Goal: Information Seeking & Learning: Learn about a topic

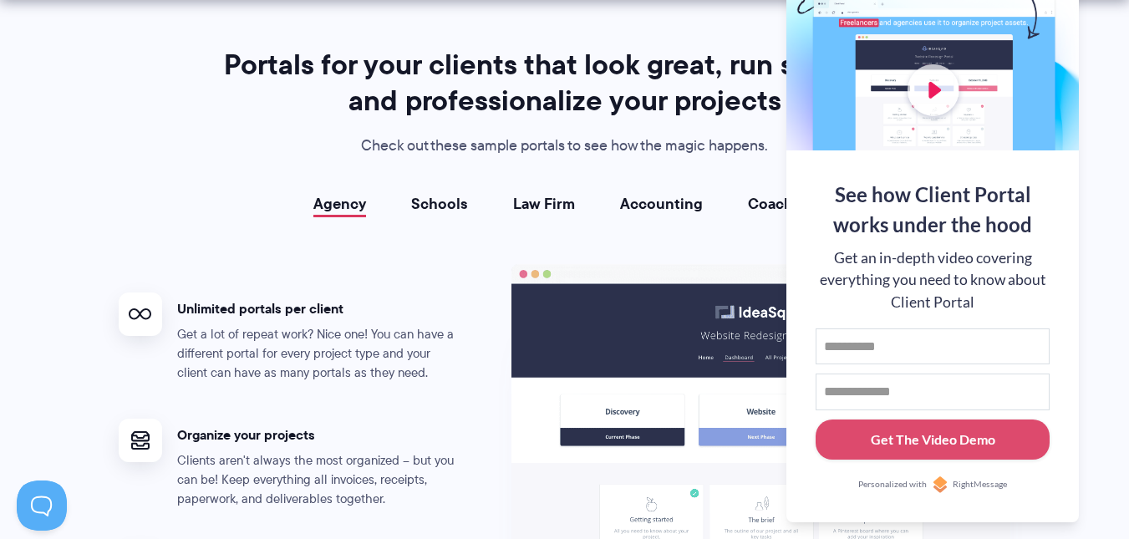
scroll to position [2989, 0]
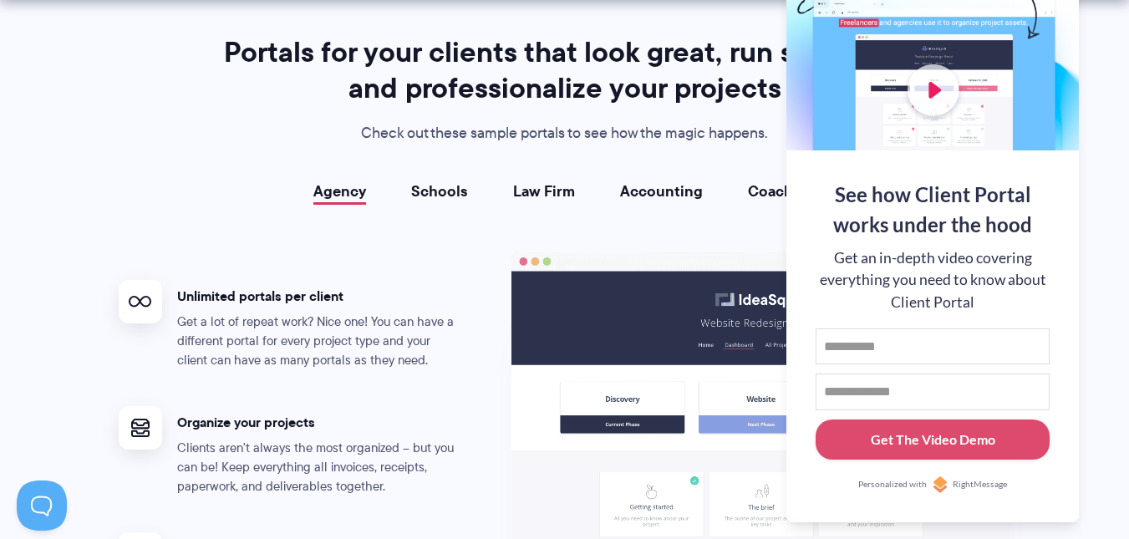
click at [544, 193] on link "Law Firm" at bounding box center [544, 191] width 62 height 17
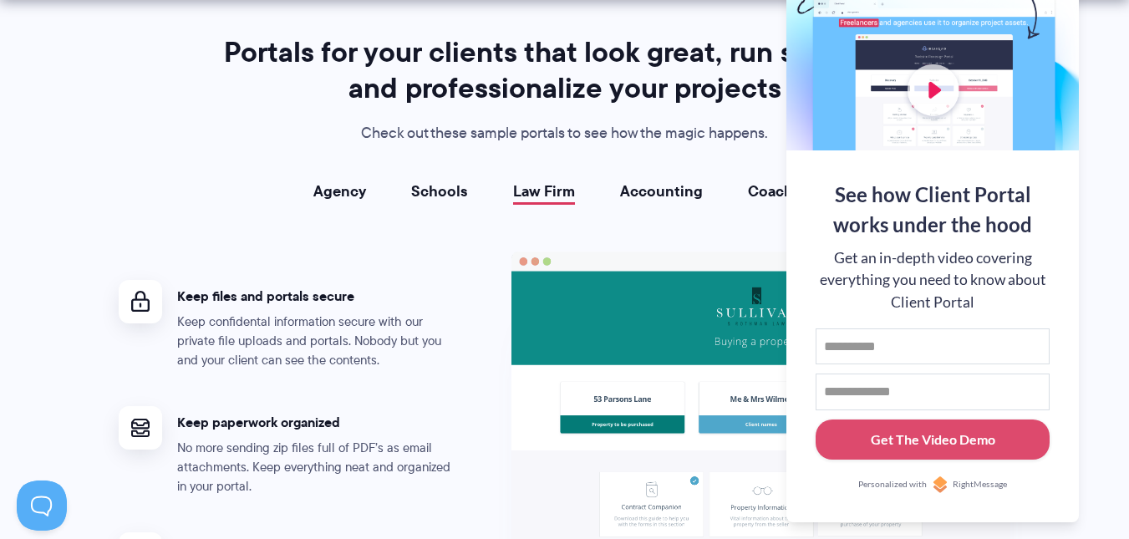
click at [664, 191] on link "Accounting" at bounding box center [661, 191] width 83 height 17
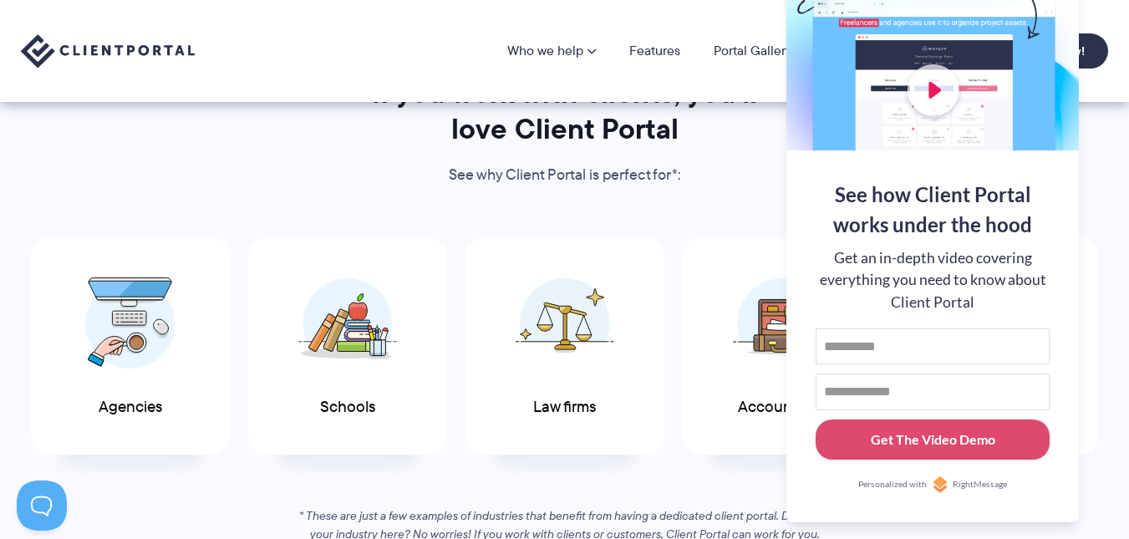
scroll to position [0, 0]
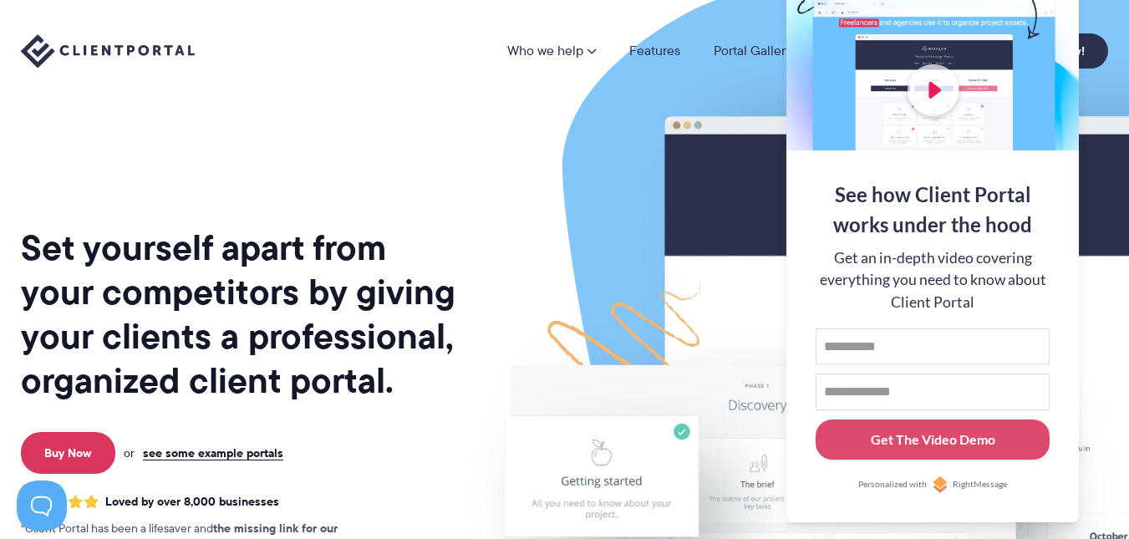
click at [1103, 311] on img at bounding box center [902, 413] width 937 height 801
